Goal: Find specific page/section: Find specific page/section

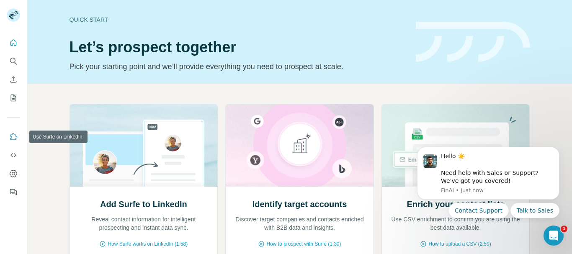
click at [15, 134] on icon "Use Surfe on LinkedIn" at bounding box center [13, 137] width 8 height 8
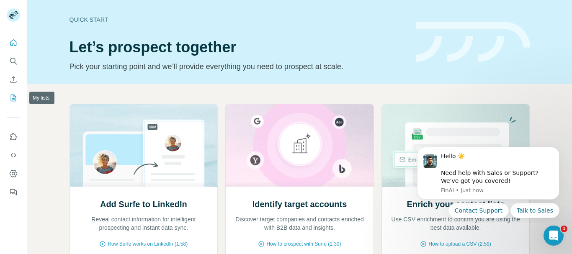
click at [9, 99] on icon "My lists" at bounding box center [13, 98] width 8 height 8
click at [12, 102] on button "My lists" at bounding box center [13, 97] width 13 height 15
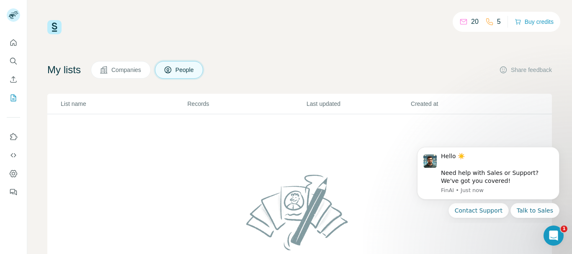
click at [124, 73] on span "Companies" at bounding box center [126, 70] width 31 height 8
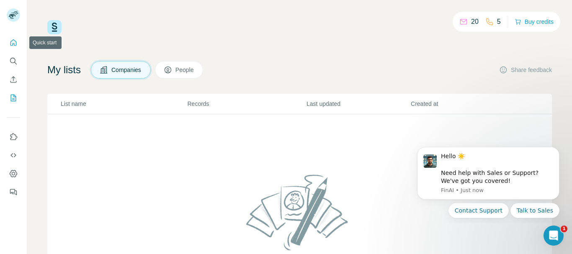
click at [9, 43] on button "Quick start" at bounding box center [13, 42] width 13 height 15
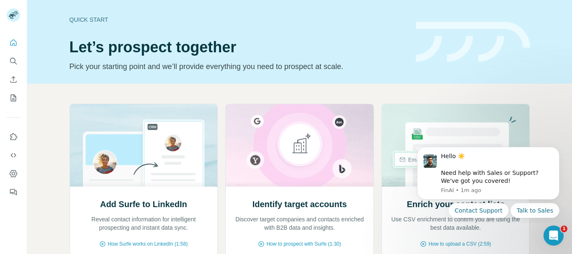
drag, startPoint x: 521, startPoint y: 0, endPoint x: 284, endPoint y: 32, distance: 239.6
click at [284, 32] on div "Quick start Let’s prospect together Pick your starting point and we’ll provide …" at bounding box center [238, 41] width 336 height 61
click at [12, 61] on icon "Search" at bounding box center [13, 61] width 8 height 8
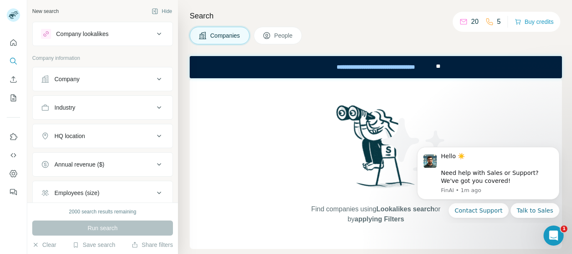
click at [154, 81] on icon at bounding box center [159, 79] width 10 height 10
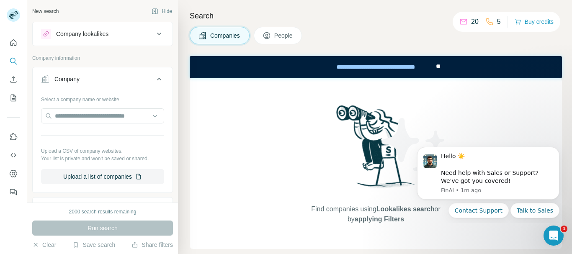
click at [157, 79] on icon at bounding box center [159, 79] width 4 height 3
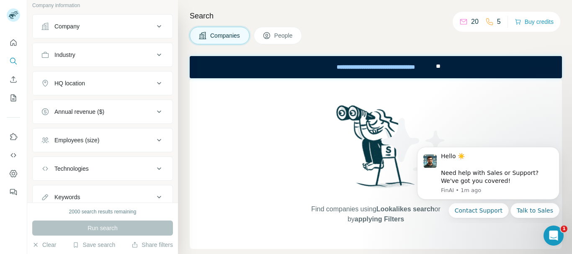
scroll to position [83, 0]
